Goal: Navigation & Orientation: Understand site structure

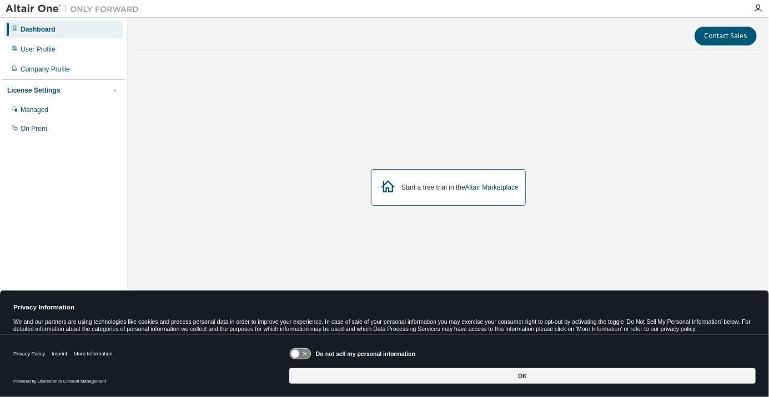
click at [305, 352] on icon at bounding box center [300, 354] width 21 height 11
click at [644, 369] on button "OK" at bounding box center [522, 377] width 466 height 16
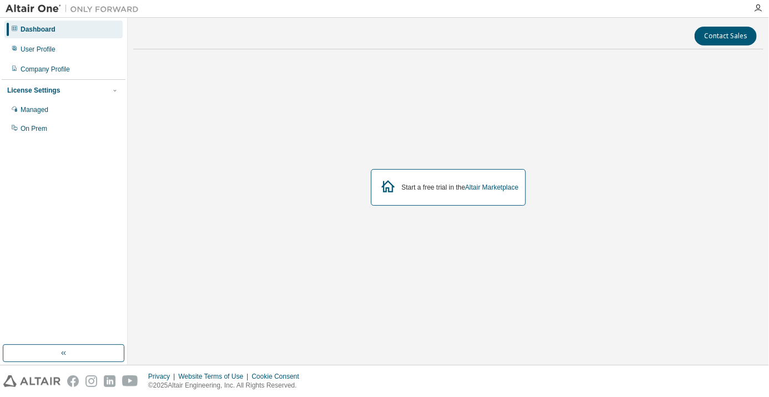
click at [18, 111] on div "Managed" at bounding box center [63, 110] width 118 height 18
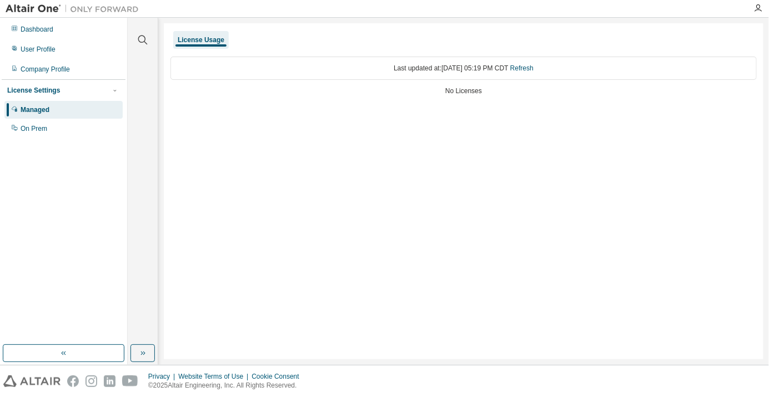
click at [18, 129] on div "On Prem" at bounding box center [63, 129] width 118 height 18
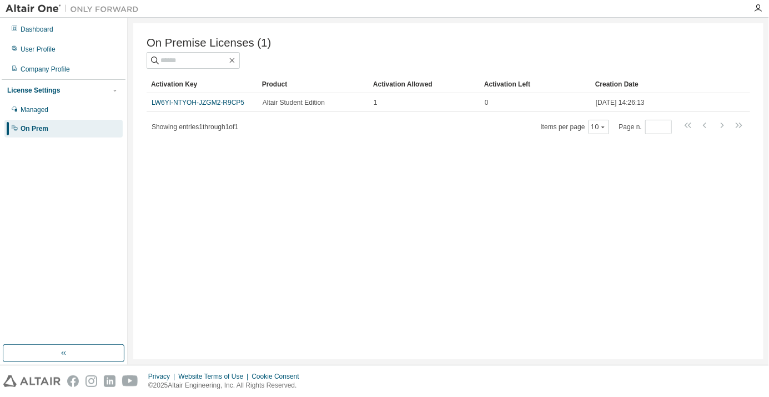
click at [272, 106] on span "Altair Student Edition" at bounding box center [294, 102] width 62 height 9
click at [24, 109] on div "Managed" at bounding box center [35, 109] width 28 height 9
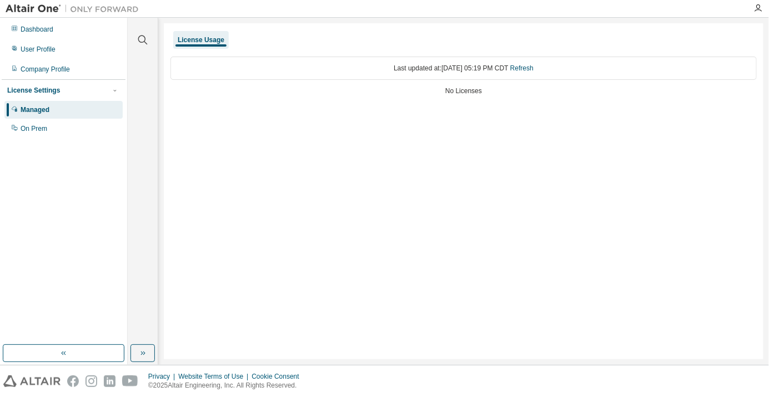
click at [21, 69] on div "Company Profile" at bounding box center [45, 69] width 49 height 9
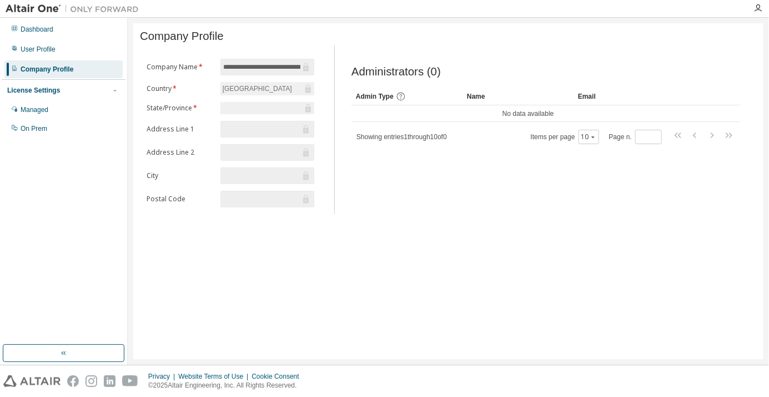
click at [21, 50] on div "User Profile" at bounding box center [38, 49] width 35 height 9
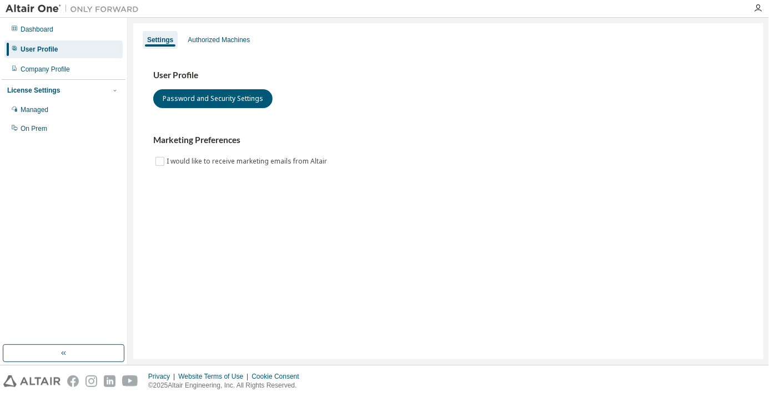
click at [21, 33] on div "Dashboard" at bounding box center [37, 29] width 33 height 9
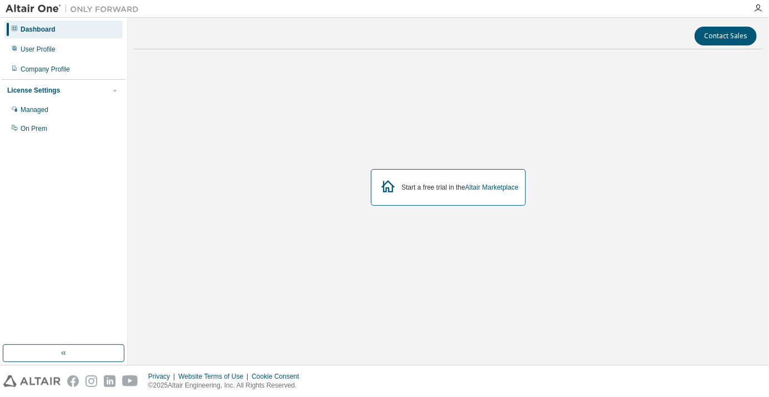
click at [480, 191] on link "Altair Marketplace" at bounding box center [491, 188] width 53 height 8
